Goal: Transaction & Acquisition: Book appointment/travel/reservation

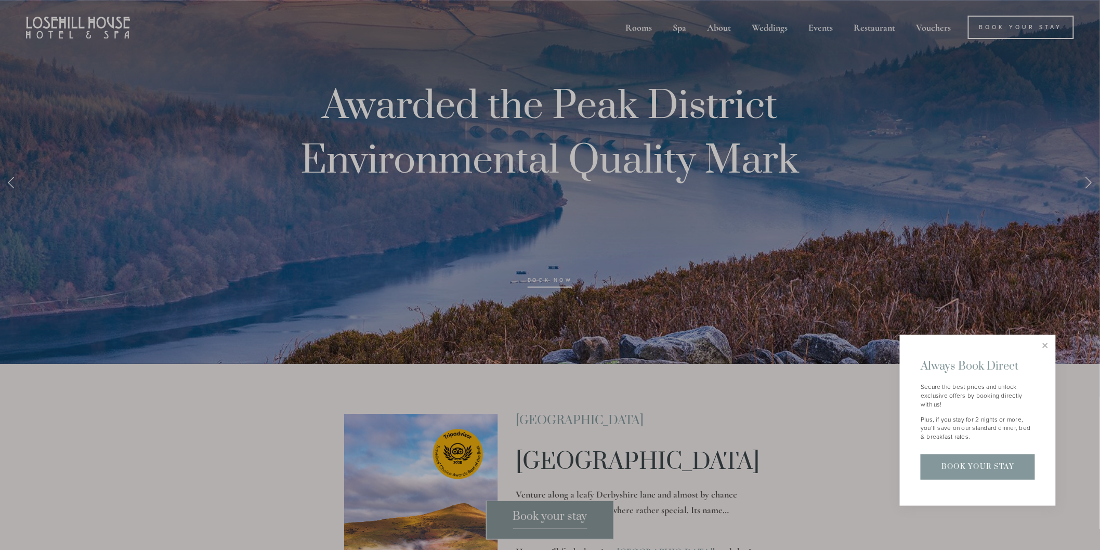
click at [550, 522] on div at bounding box center [550, 275] width 1100 height 550
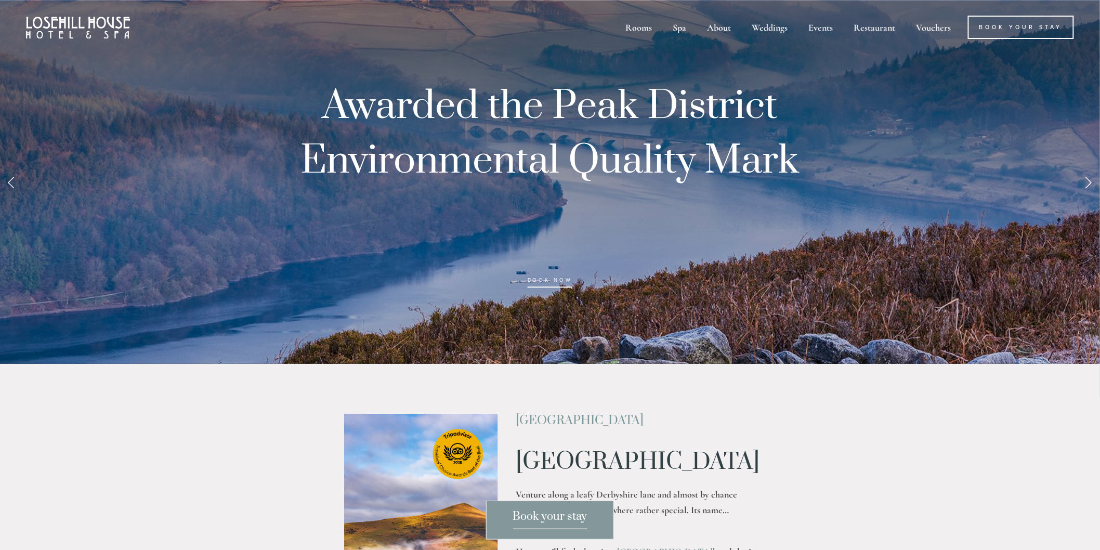
click at [550, 517] on span "Book your stay" at bounding box center [550, 520] width 74 height 20
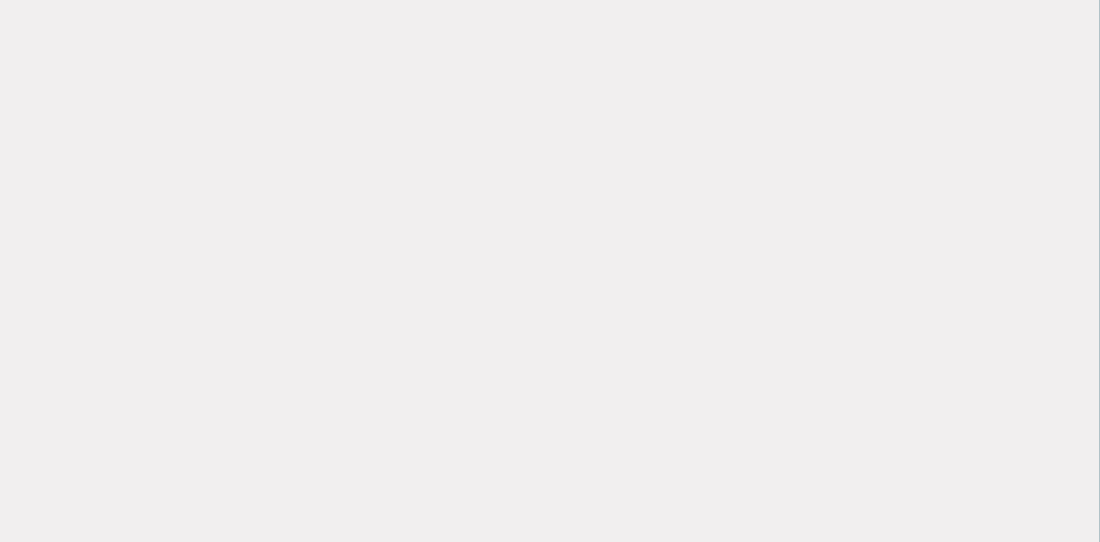
scroll to position [404, 0]
